Goal: Navigation & Orientation: Find specific page/section

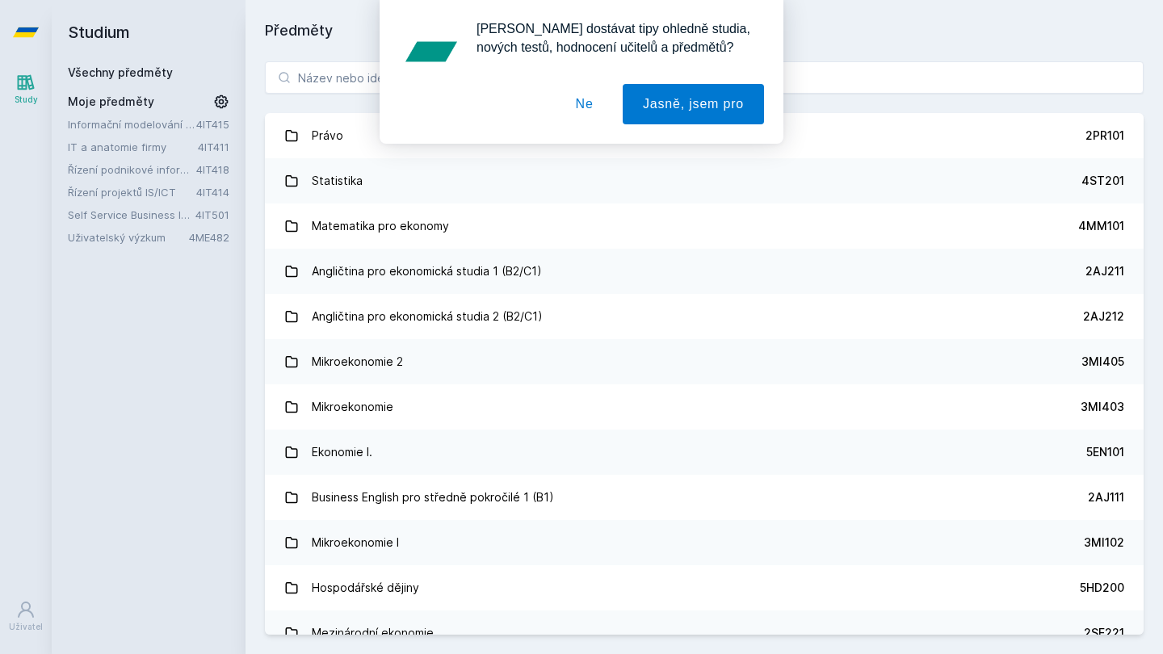
click at [149, 191] on link "Řízení projektů IS/ICT" at bounding box center [132, 192] width 128 height 16
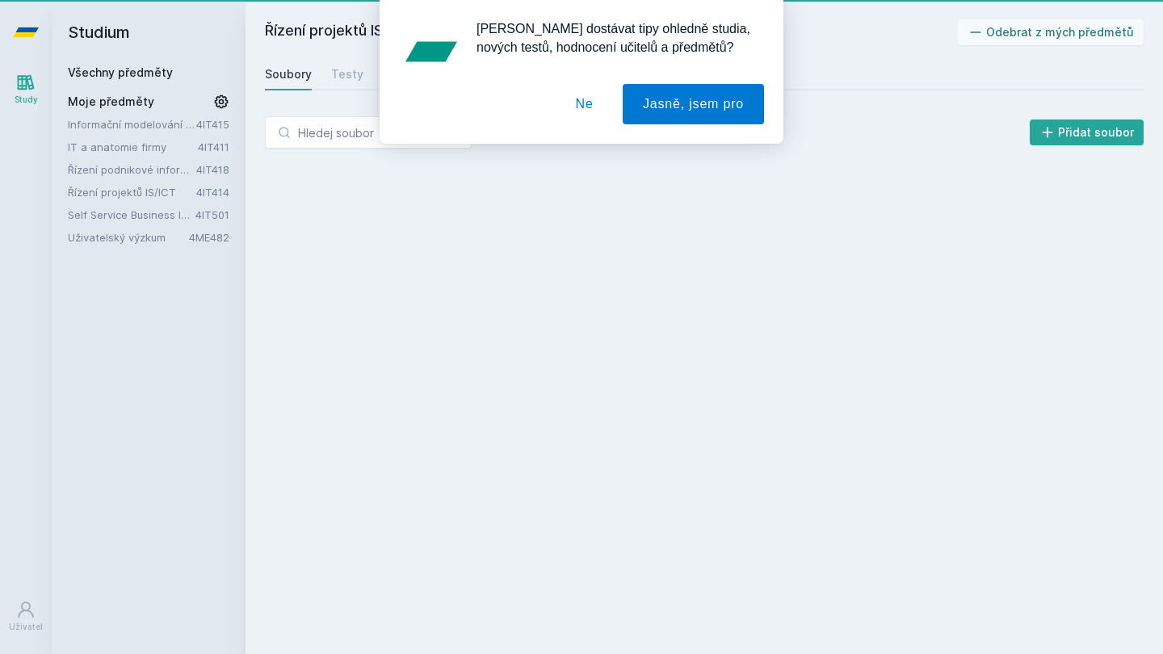
click at [571, 107] on button "Ne" at bounding box center [585, 104] width 58 height 40
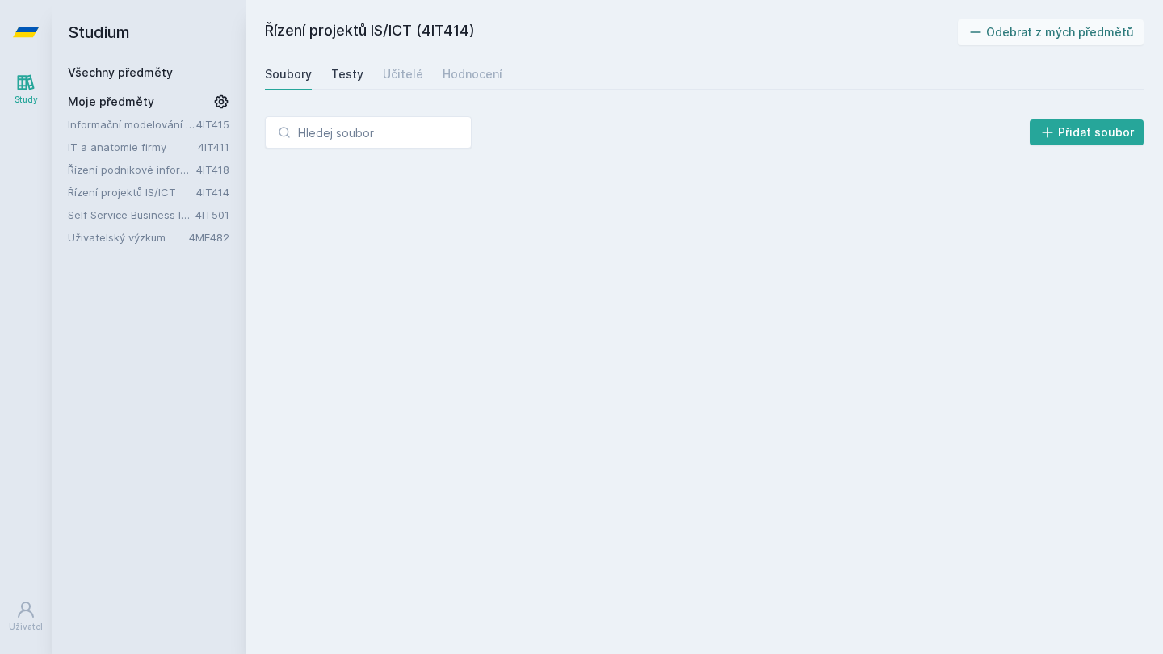
click at [342, 74] on div "Testy" at bounding box center [347, 74] width 32 height 16
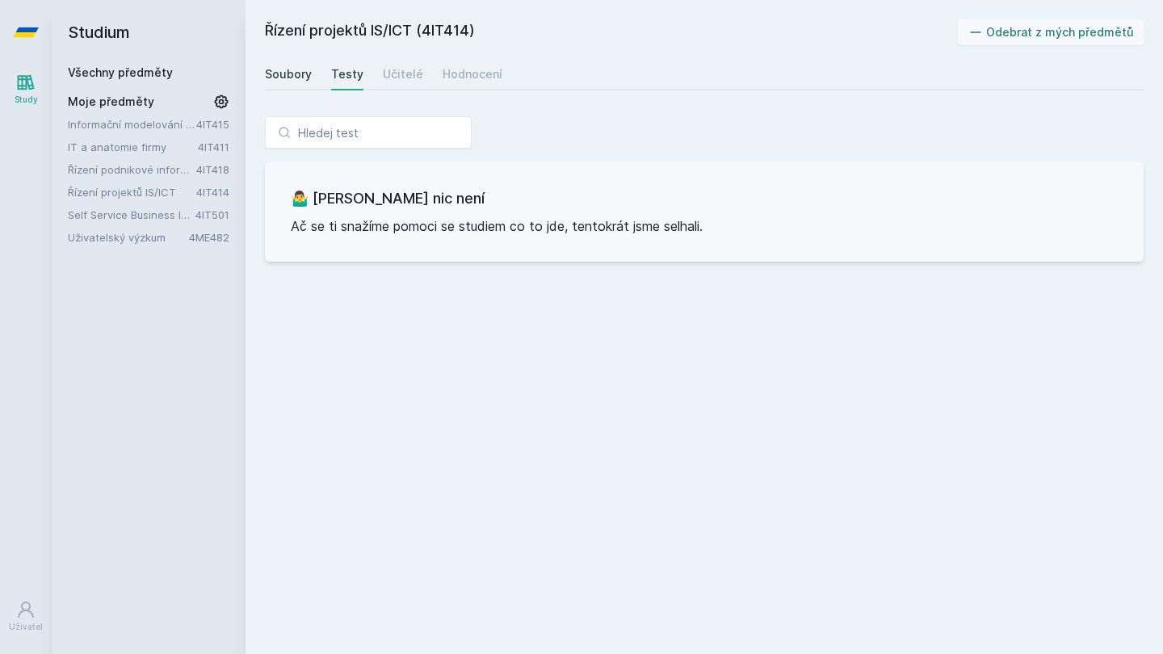
click at [285, 75] on div "Soubory" at bounding box center [288, 74] width 47 height 16
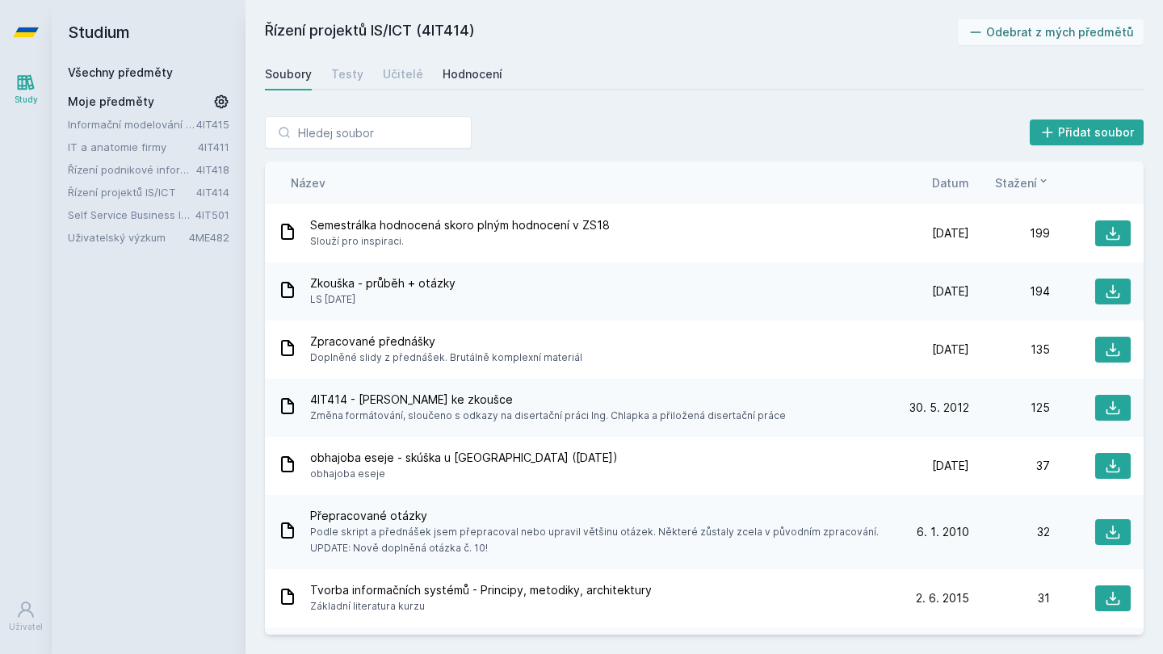
click at [457, 78] on div "Hodnocení" at bounding box center [473, 74] width 60 height 16
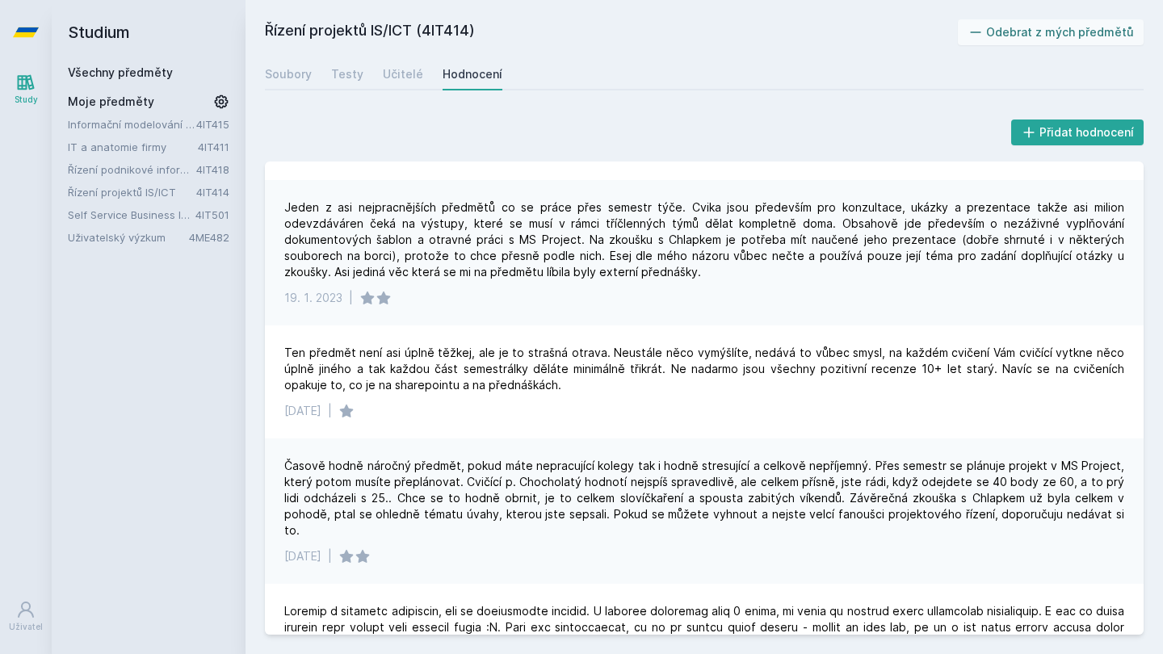
scroll to position [330, 0]
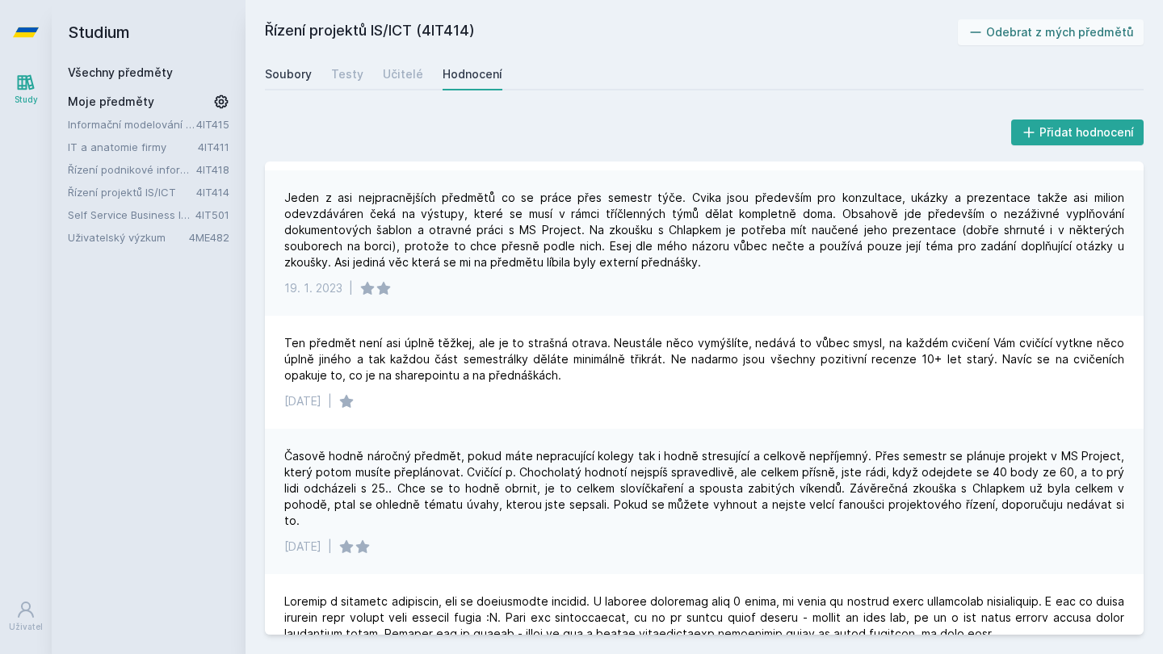
click at [272, 69] on div "Soubory" at bounding box center [288, 74] width 47 height 16
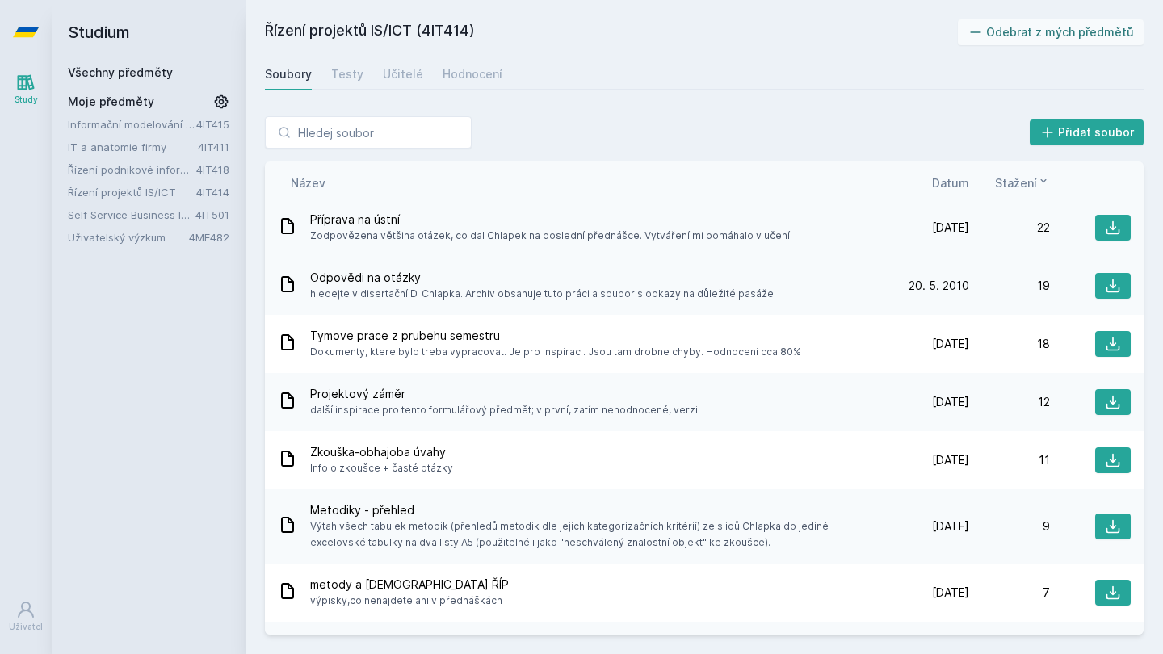
scroll to position [504, 0]
click at [1105, 395] on icon at bounding box center [1113, 401] width 16 height 16
